Goal: Information Seeking & Learning: Learn about a topic

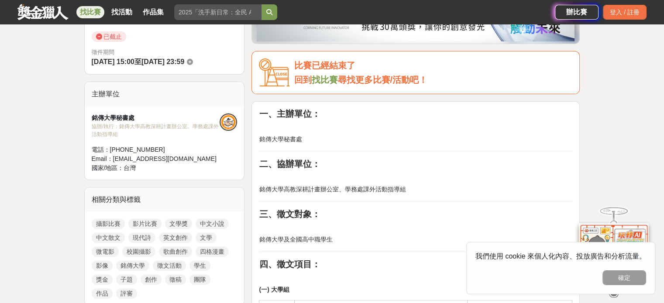
scroll to position [242, 0]
click at [201, 220] on link "中文小說" at bounding box center [212, 224] width 33 height 10
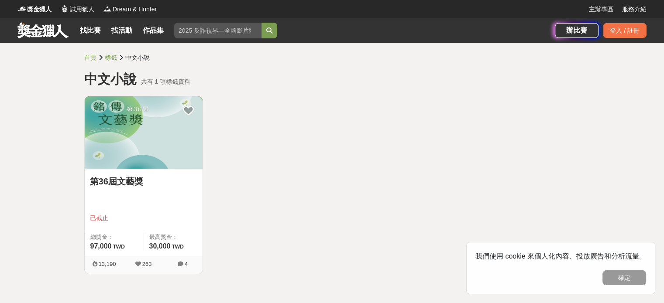
click at [118, 179] on link "第36屆文藝獎" at bounding box center [143, 181] width 107 height 13
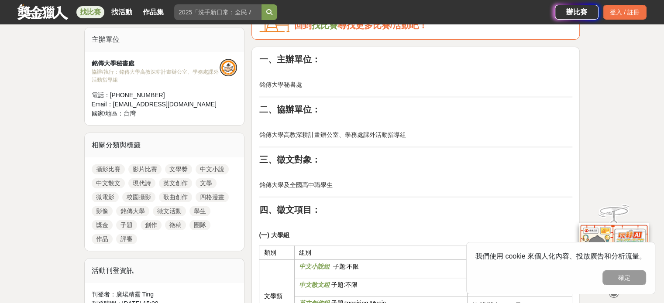
scroll to position [298, 0]
click at [180, 165] on link "文學獎" at bounding box center [178, 168] width 27 height 10
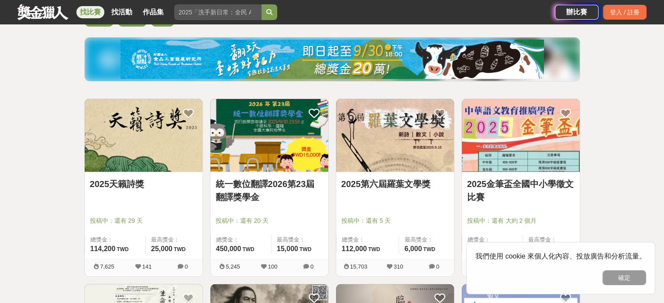
scroll to position [93, 0]
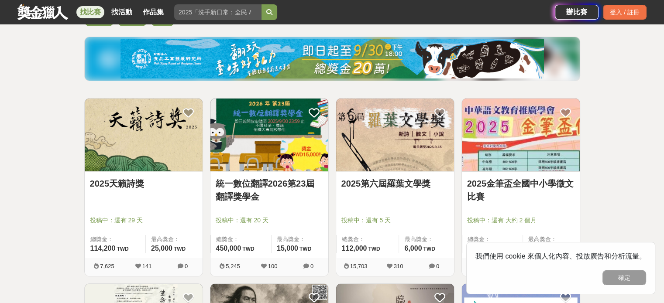
click at [374, 159] on img at bounding box center [395, 135] width 118 height 73
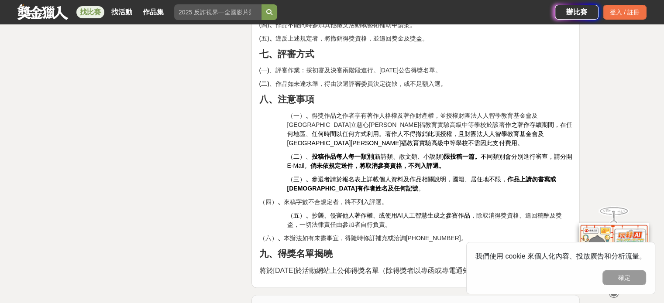
scroll to position [1369, 0]
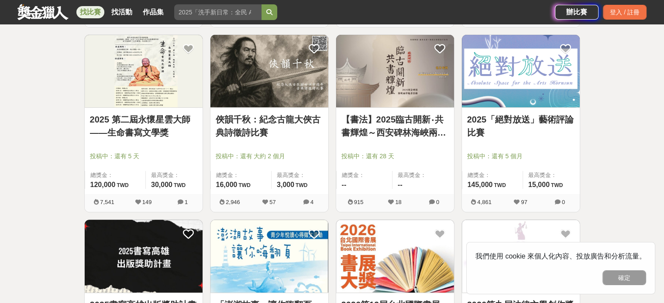
scroll to position [342, 0]
click at [510, 90] on img at bounding box center [521, 70] width 118 height 73
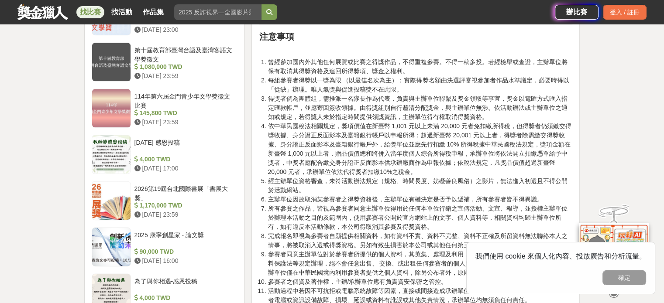
scroll to position [987, 0]
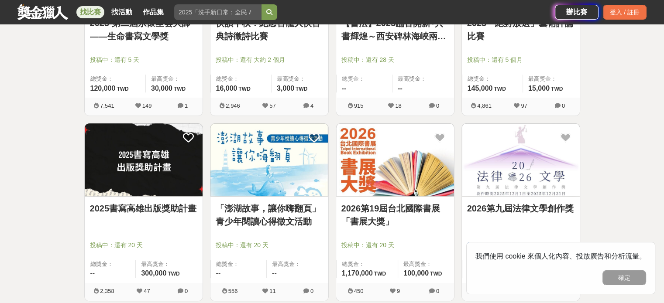
scroll to position [451, 0]
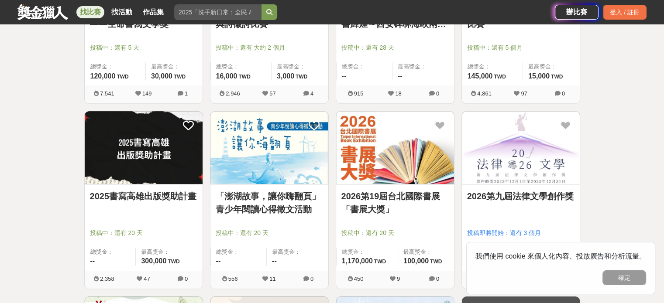
click at [369, 154] on img at bounding box center [395, 147] width 118 height 73
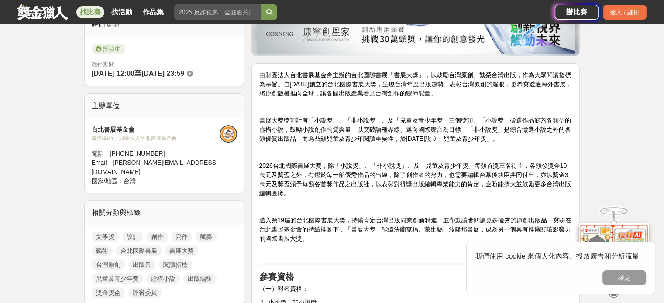
scroll to position [232, 0]
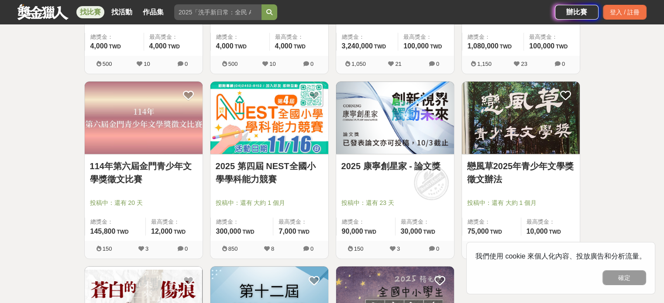
scroll to position [852, 0]
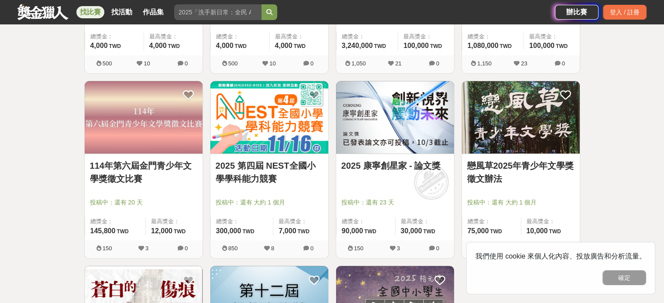
click at [510, 129] on img at bounding box center [521, 117] width 118 height 73
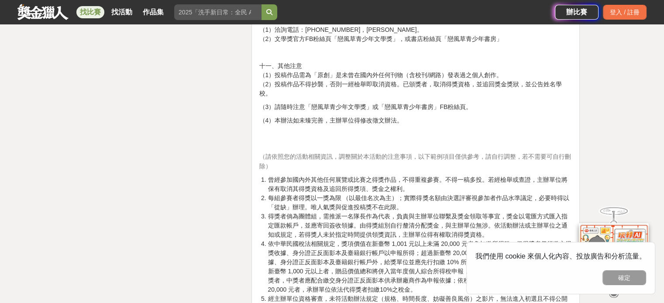
scroll to position [1510, 0]
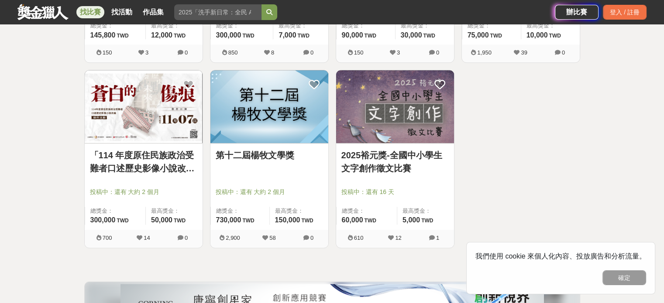
scroll to position [1048, 0]
click at [259, 129] on img at bounding box center [269, 107] width 118 height 73
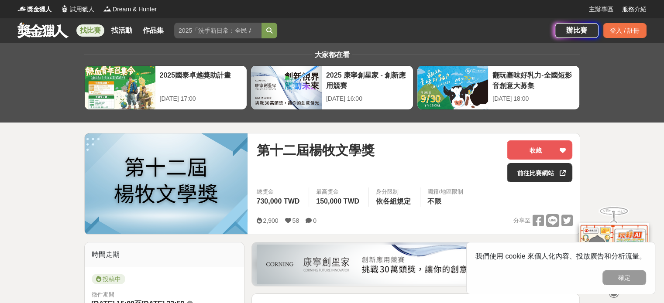
click at [45, 31] on link at bounding box center [43, 30] width 53 height 17
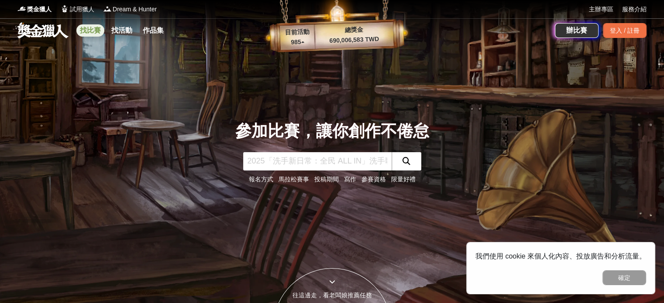
click at [93, 34] on link "找比賽" at bounding box center [90, 30] width 28 height 12
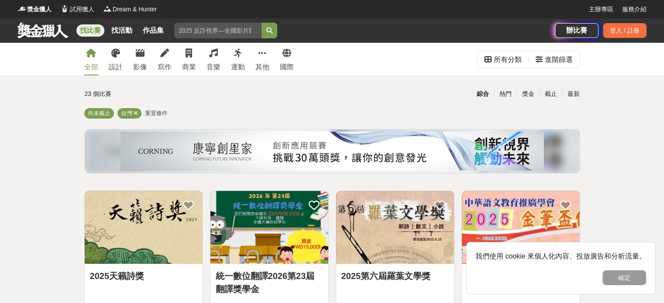
click at [221, 59] on div "全部 設計 影像 寫作 商業 音樂 運動 其他 國際" at bounding box center [189, 59] width 220 height 33
click at [208, 62] on div "音樂" at bounding box center [214, 67] width 14 height 10
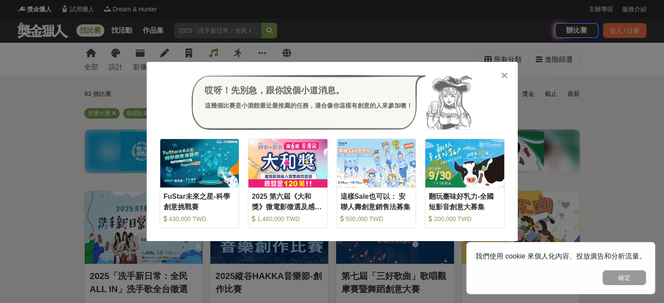
click at [313, 246] on div "哎呀！先別急，跟你說個小道消息。 這幾個比賽是小酒館最近最推薦的任務，適合像你這樣有創意的人來參加噢！ 收藏 FuStar未來之星-科學創意挑戰賽 430,0…" at bounding box center [332, 151] width 664 height 303
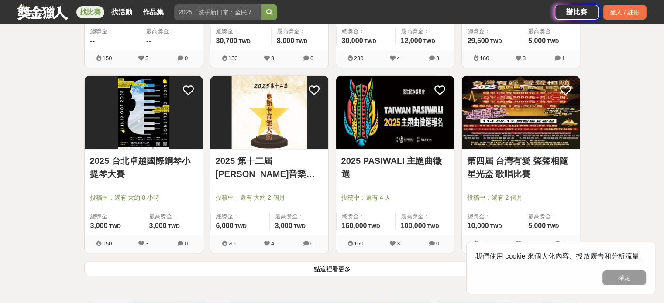
scroll to position [1047, 0]
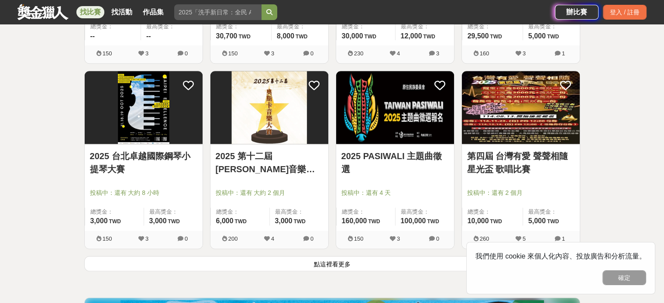
click at [312, 265] on button "點這裡看更多" at bounding box center [332, 263] width 496 height 15
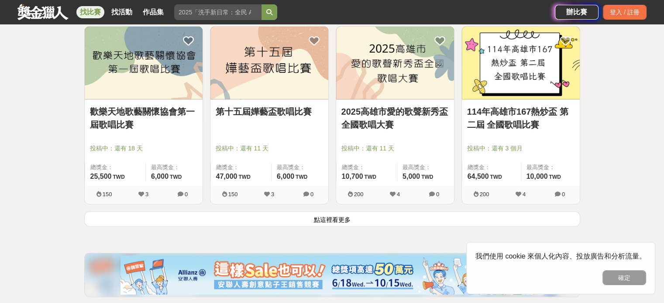
scroll to position [2209, 0]
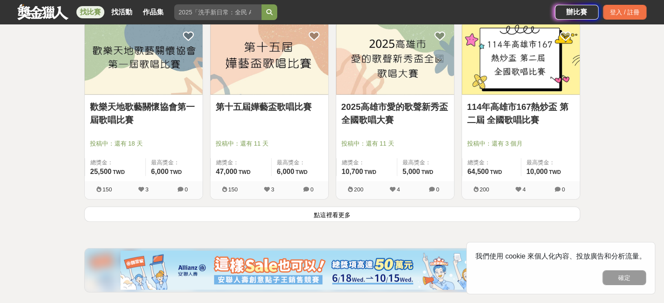
click at [343, 214] on button "點這裡看更多" at bounding box center [332, 214] width 496 height 15
